Goal: Find contact information: Find contact information

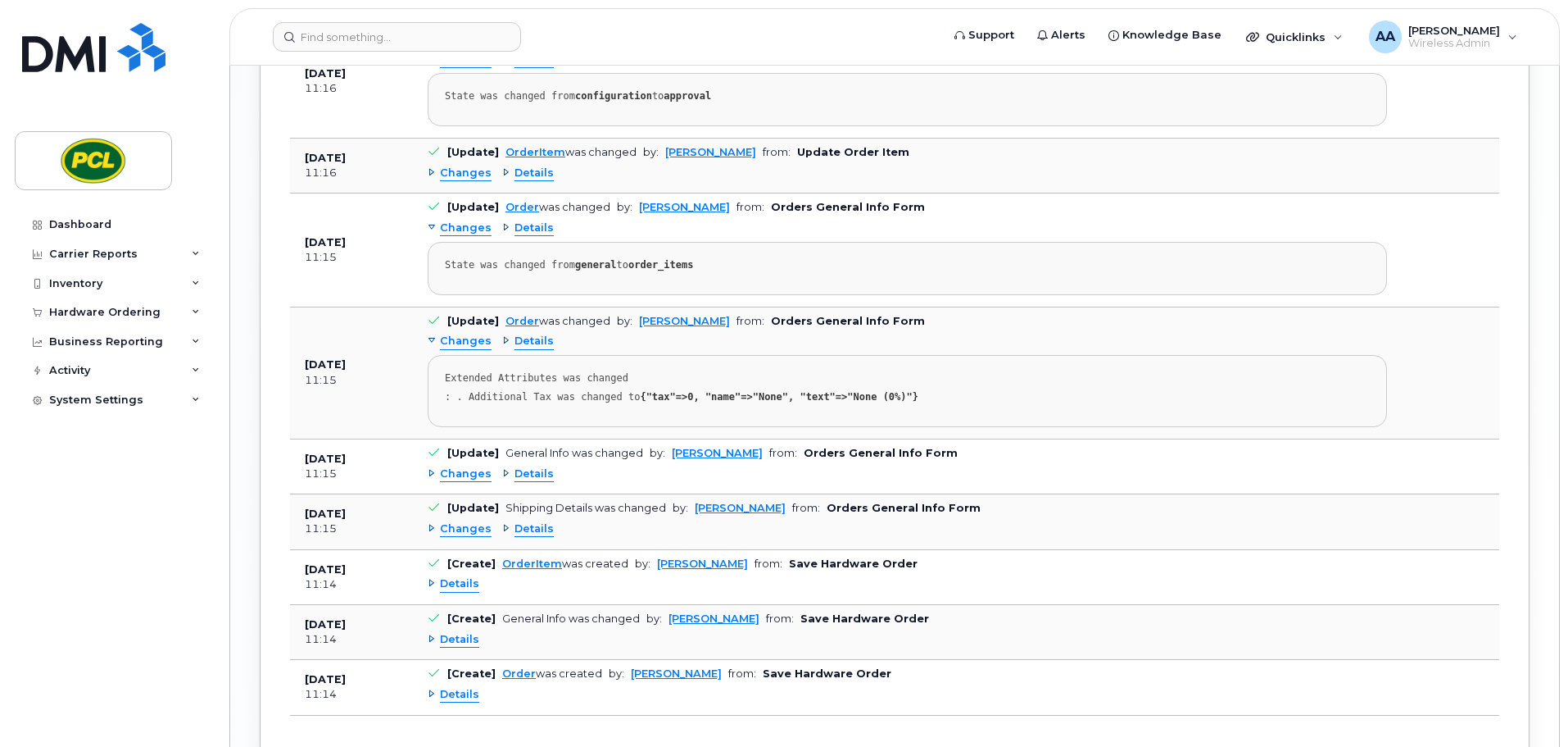
scroll to position [1311, 0]
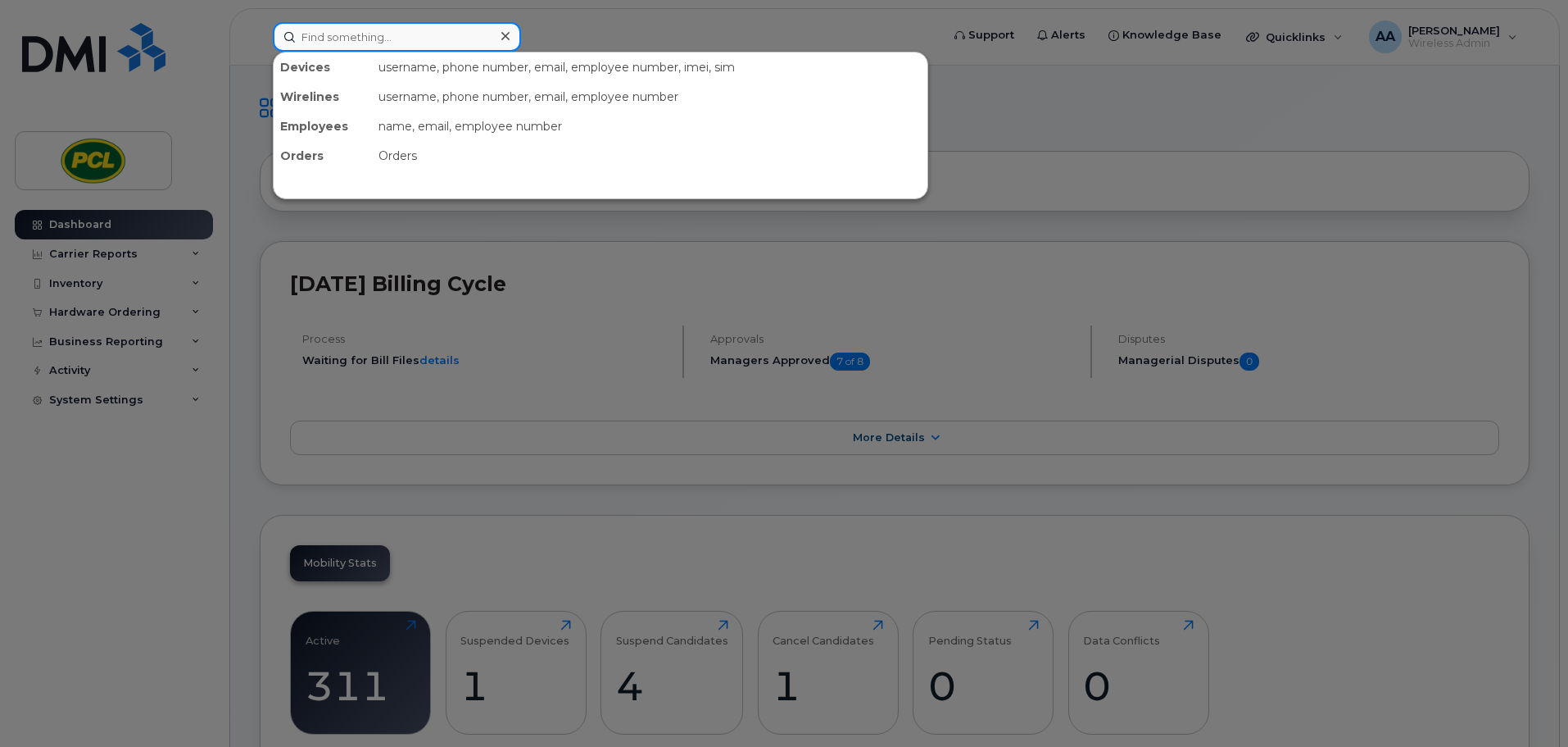
click at [334, 43] on input at bounding box center [396, 37] width 249 height 29
paste input "5878937042"
type input "5878937042"
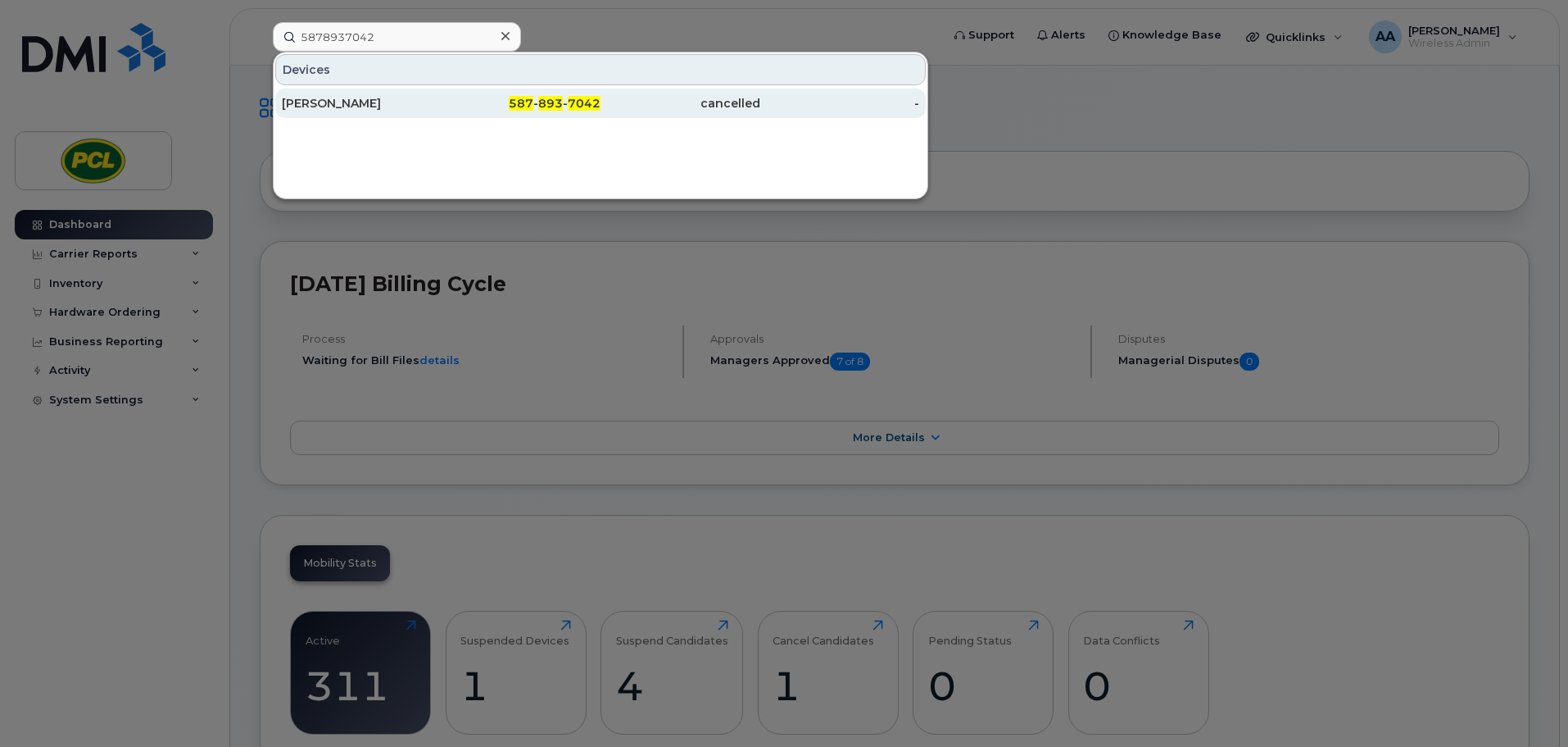
click at [331, 92] on div "[PERSON_NAME]" at bounding box center [361, 103] width 159 height 29
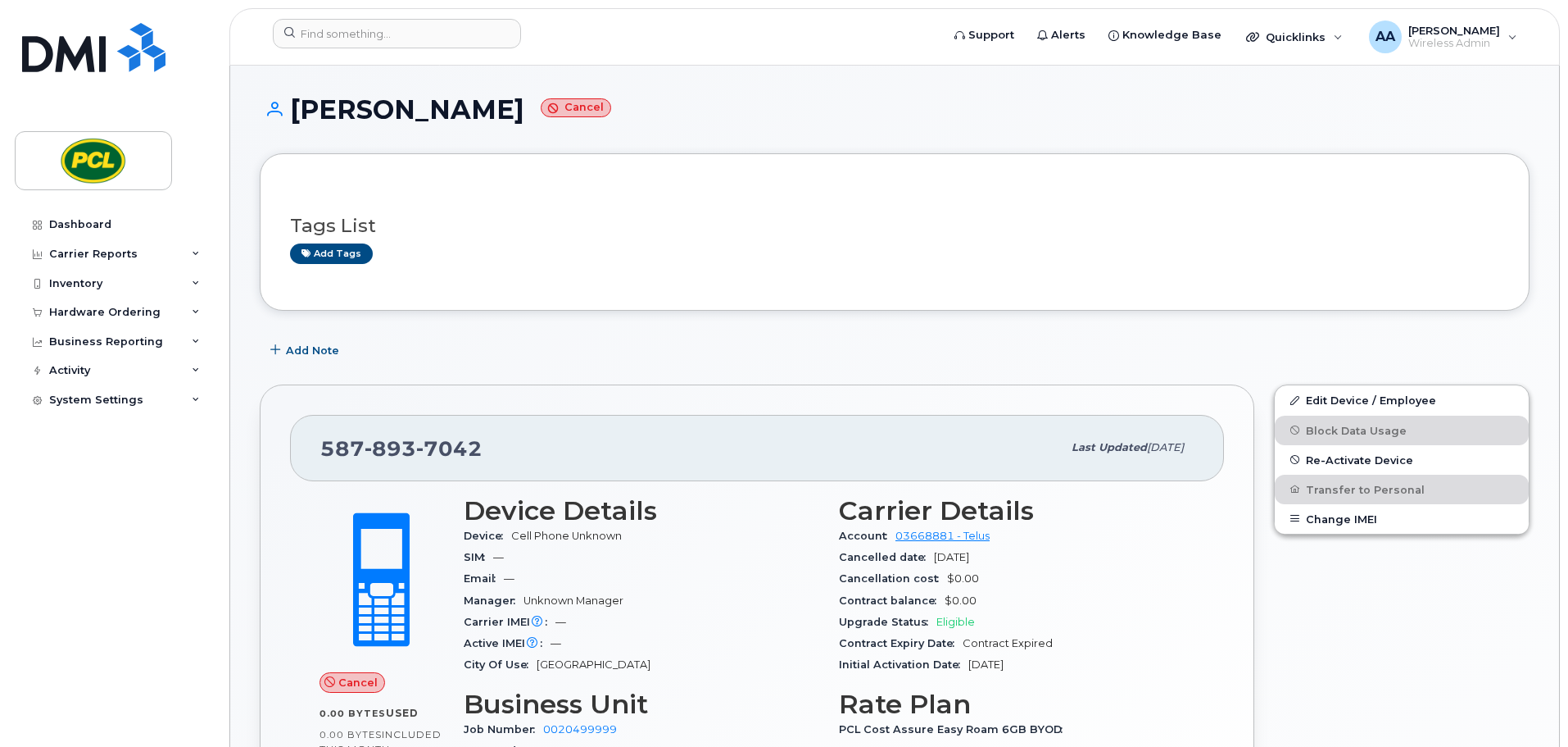
drag, startPoint x: 508, startPoint y: 109, endPoint x: 292, endPoint y: 106, distance: 216.0
click at [292, 106] on h1 "[PERSON_NAME] Cancel" at bounding box center [894, 110] width 1270 height 29
copy h1 "Brandon Plecas"
